Goal: Task Accomplishment & Management: Manage account settings

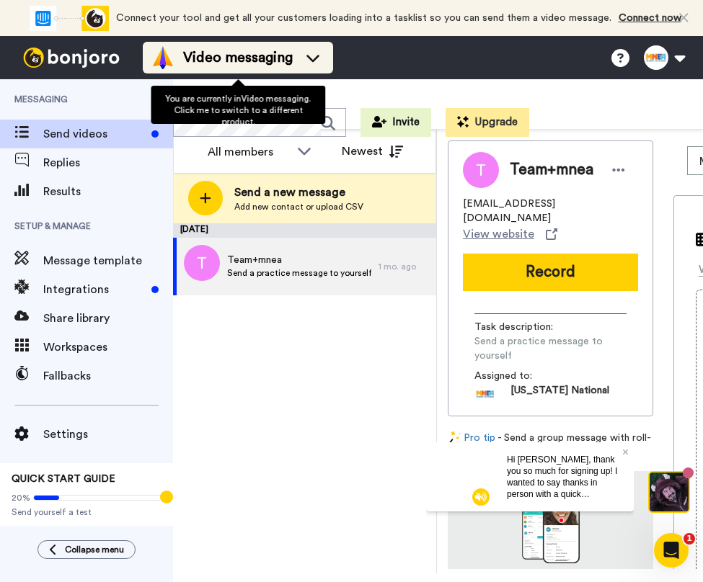
click at [225, 56] on span "Video messaging" at bounding box center [238, 58] width 110 height 20
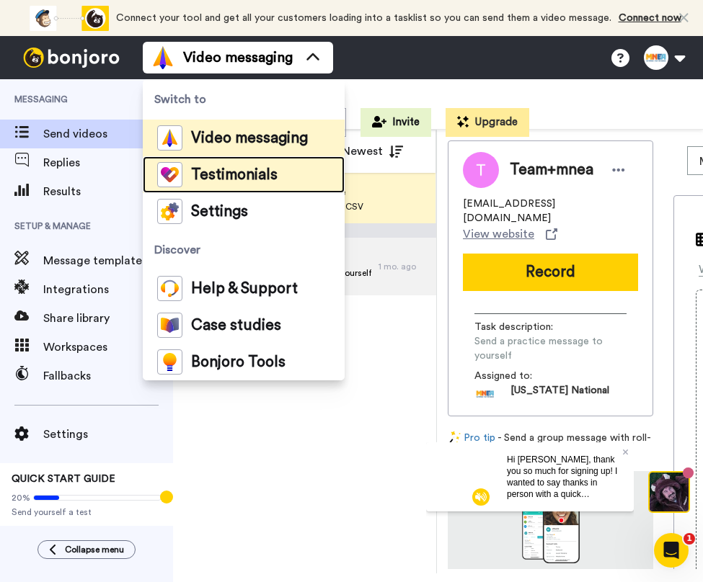
click at [238, 184] on div "Testimonials" at bounding box center [217, 174] width 120 height 25
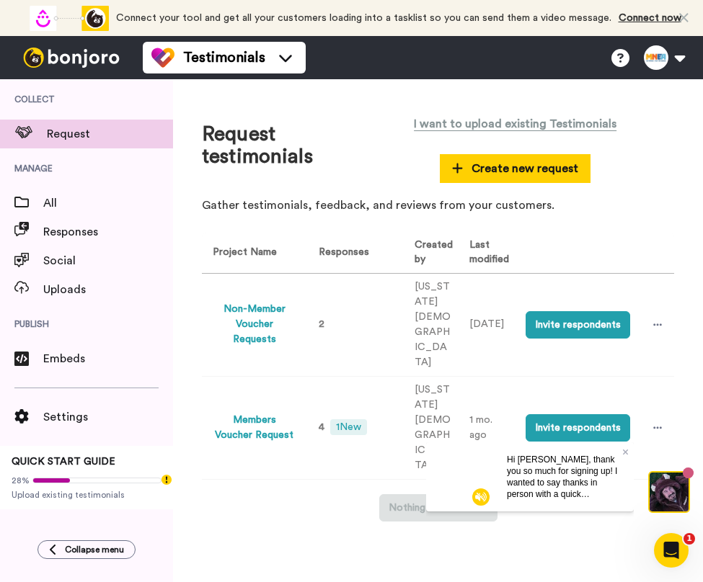
scroll to position [9, 0]
click at [258, 443] on button "Members Voucher Request" at bounding box center [255, 428] width 84 height 30
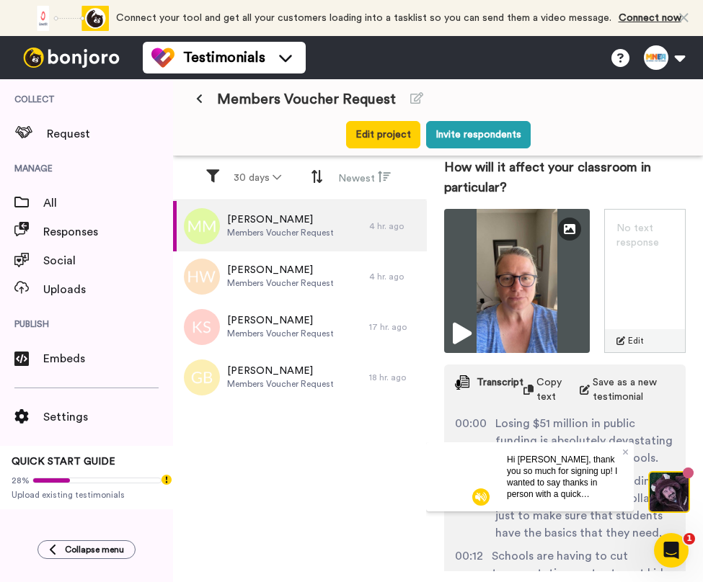
scroll to position [387, 0]
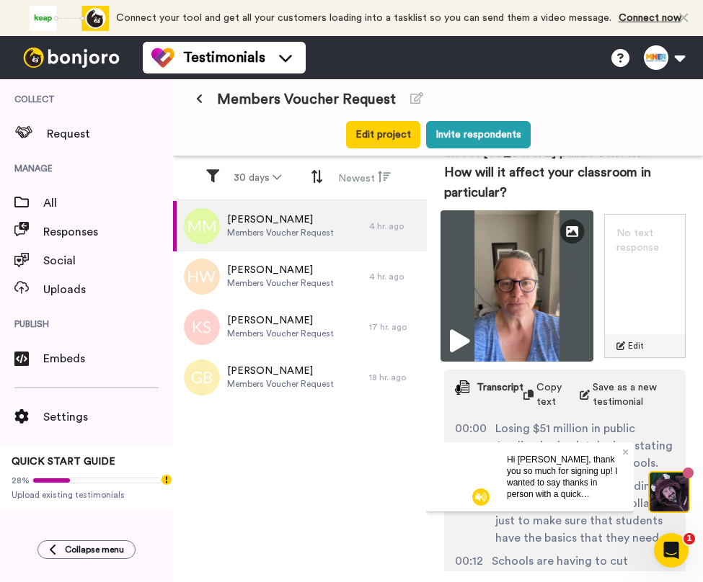
click at [527, 319] on img at bounding box center [516, 285] width 153 height 151
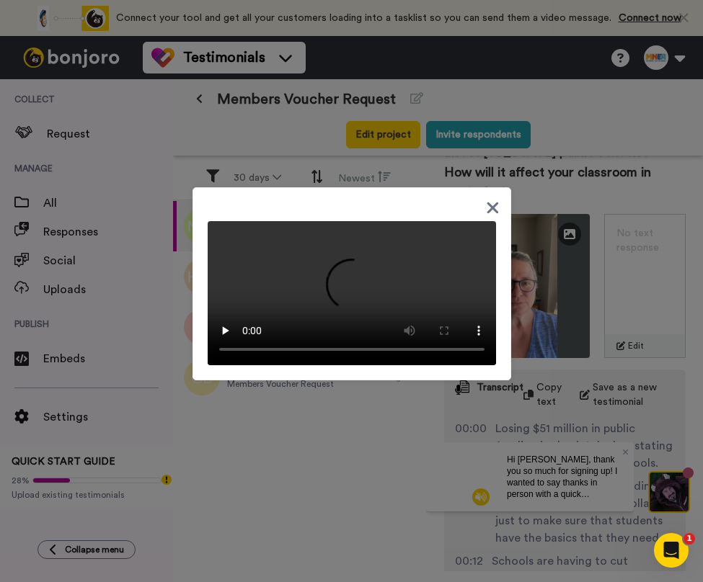
click at [428, 197] on div at bounding box center [351, 283] width 319 height 193
click at [496, 187] on div at bounding box center [351, 283] width 319 height 193
click at [494, 187] on div at bounding box center [351, 283] width 319 height 193
click at [486, 199] on icon at bounding box center [493, 208] width 14 height 18
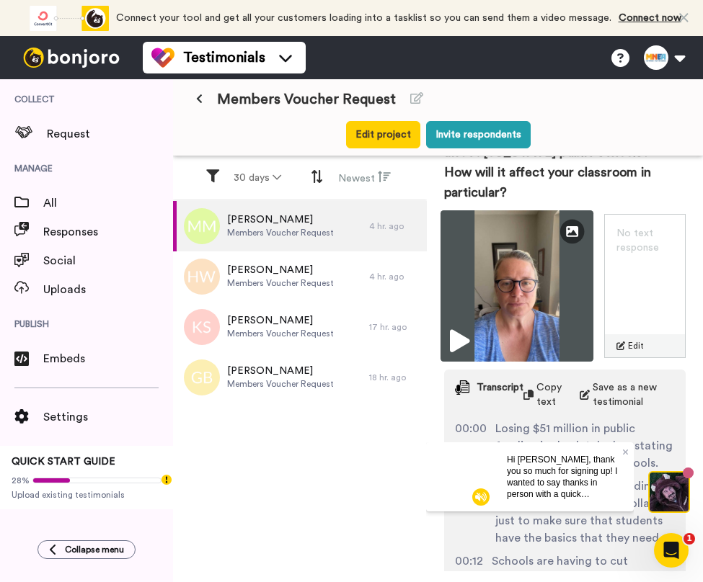
click at [550, 299] on img at bounding box center [516, 285] width 153 height 151
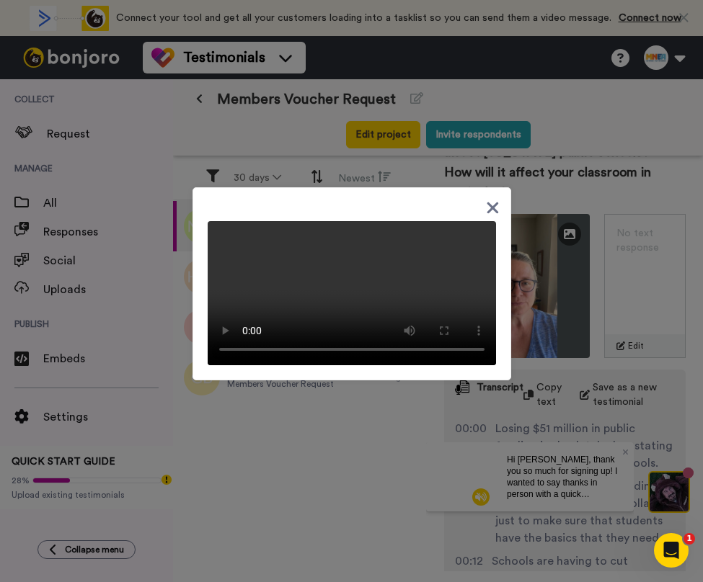
click at [288, 187] on div at bounding box center [351, 283] width 319 height 193
click at [486, 199] on icon at bounding box center [493, 208] width 14 height 18
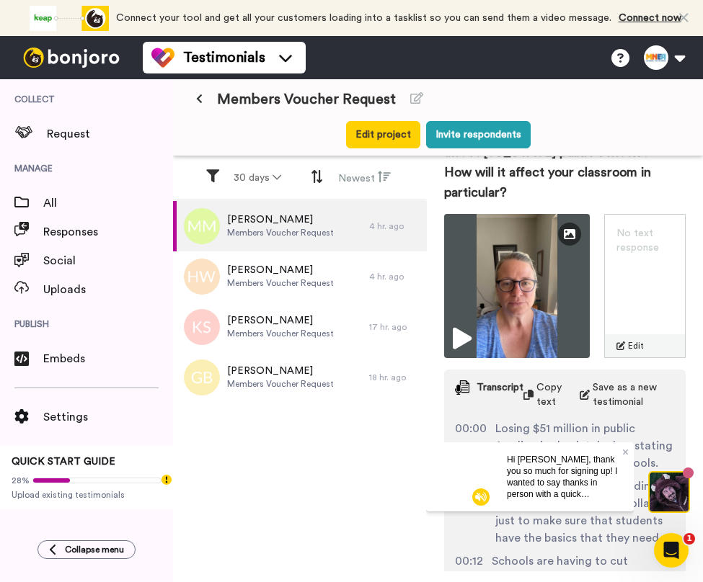
click at [541, 409] on span "Copy text" at bounding box center [552, 394] width 32 height 29
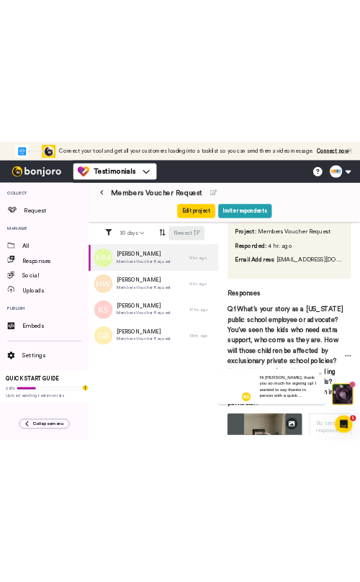
scroll to position [62, 0]
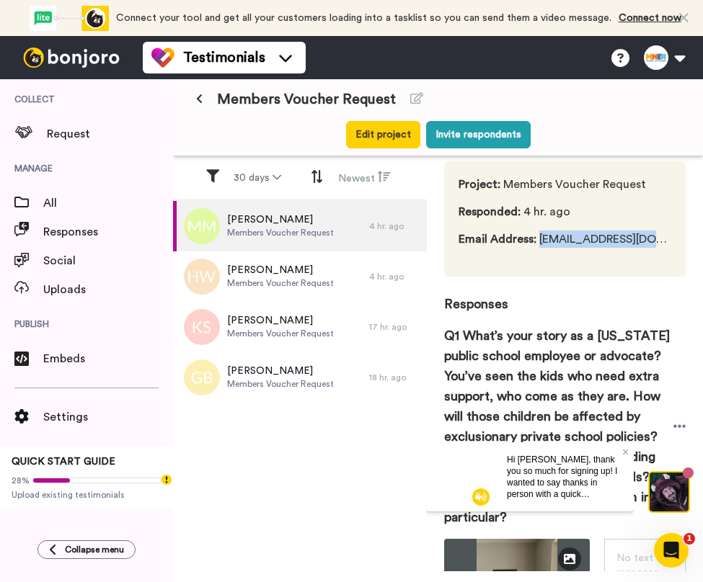
drag, startPoint x: 539, startPoint y: 257, endPoint x: 662, endPoint y: 261, distance: 122.6
click at [662, 261] on div "Project : Members Voucher Request Responded : 4 hr. ago Email Address : [EMAIL_…" at bounding box center [564, 218] width 241 height 115
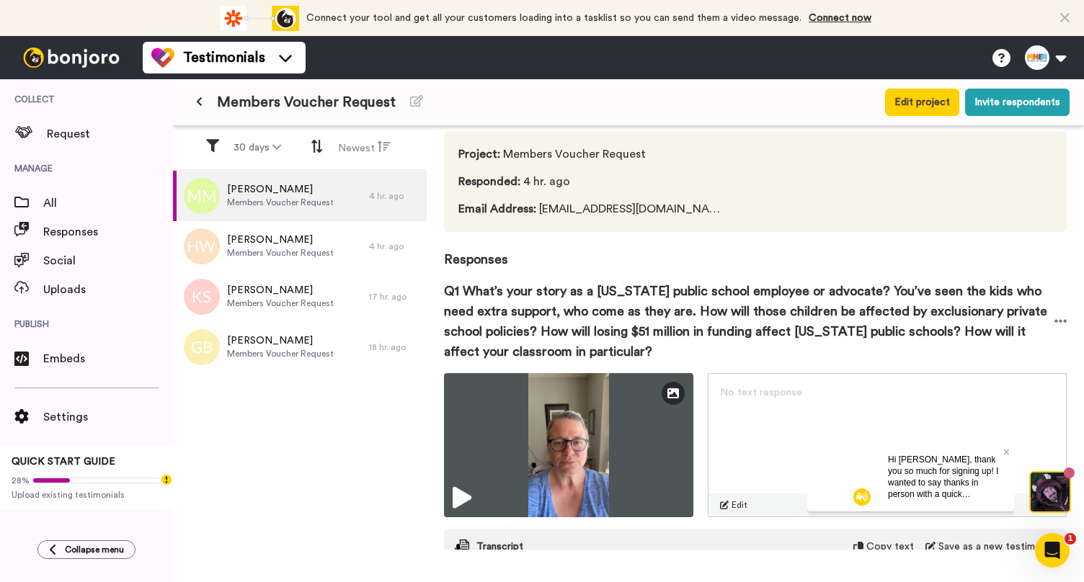
click at [702, 209] on div at bounding box center [901, 182] width 302 height 72
drag, startPoint x: 692, startPoint y: 209, endPoint x: 535, endPoint y: 204, distance: 156.5
click at [535, 204] on div "Project : Members Voucher Request Responded : 4 hr. ago Email Address : [EMAIL_…" at bounding box center [755, 181] width 623 height 101
copy span "[EMAIL_ADDRESS][DOMAIN_NAME]"
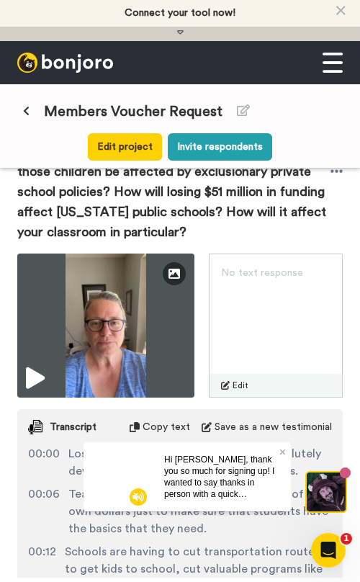
scroll to position [508, 0]
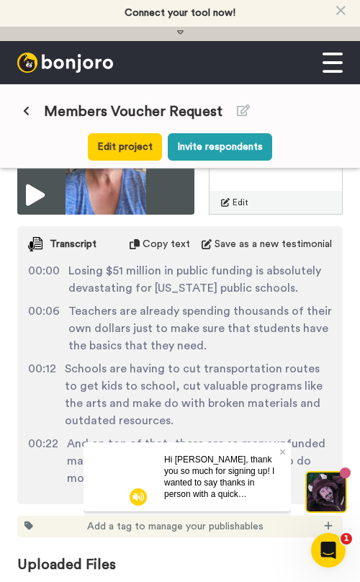
click at [143, 237] on span "Copy text" at bounding box center [167, 244] width 48 height 14
click at [27, 115] on icon at bounding box center [26, 111] width 6 height 10
